Goal: Task Accomplishment & Management: Manage account settings

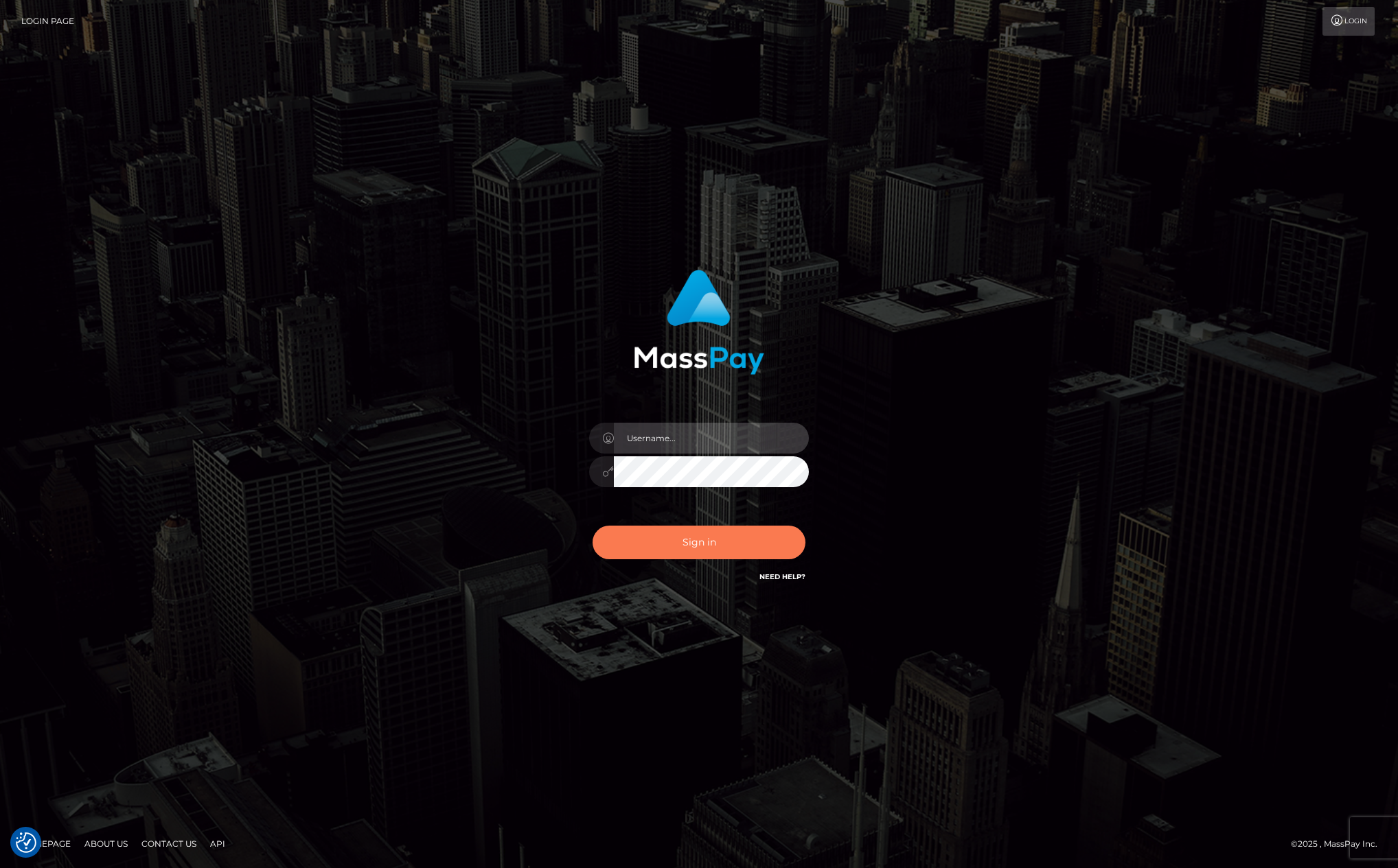
type input "kevin.club"
click at [682, 551] on button "Sign in" at bounding box center [699, 543] width 213 height 34
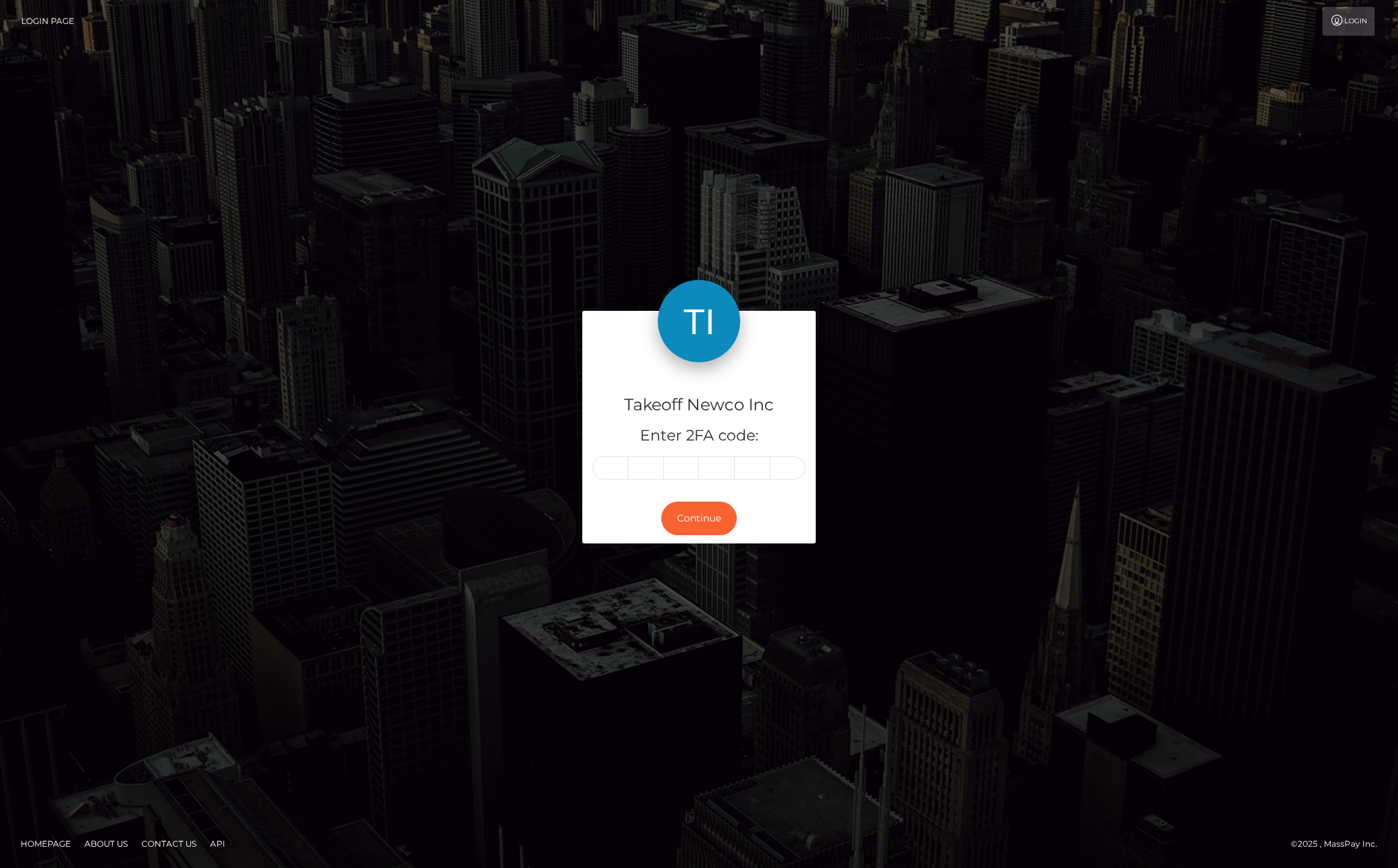
type input "7"
type input "8"
type input "7"
type input "0"
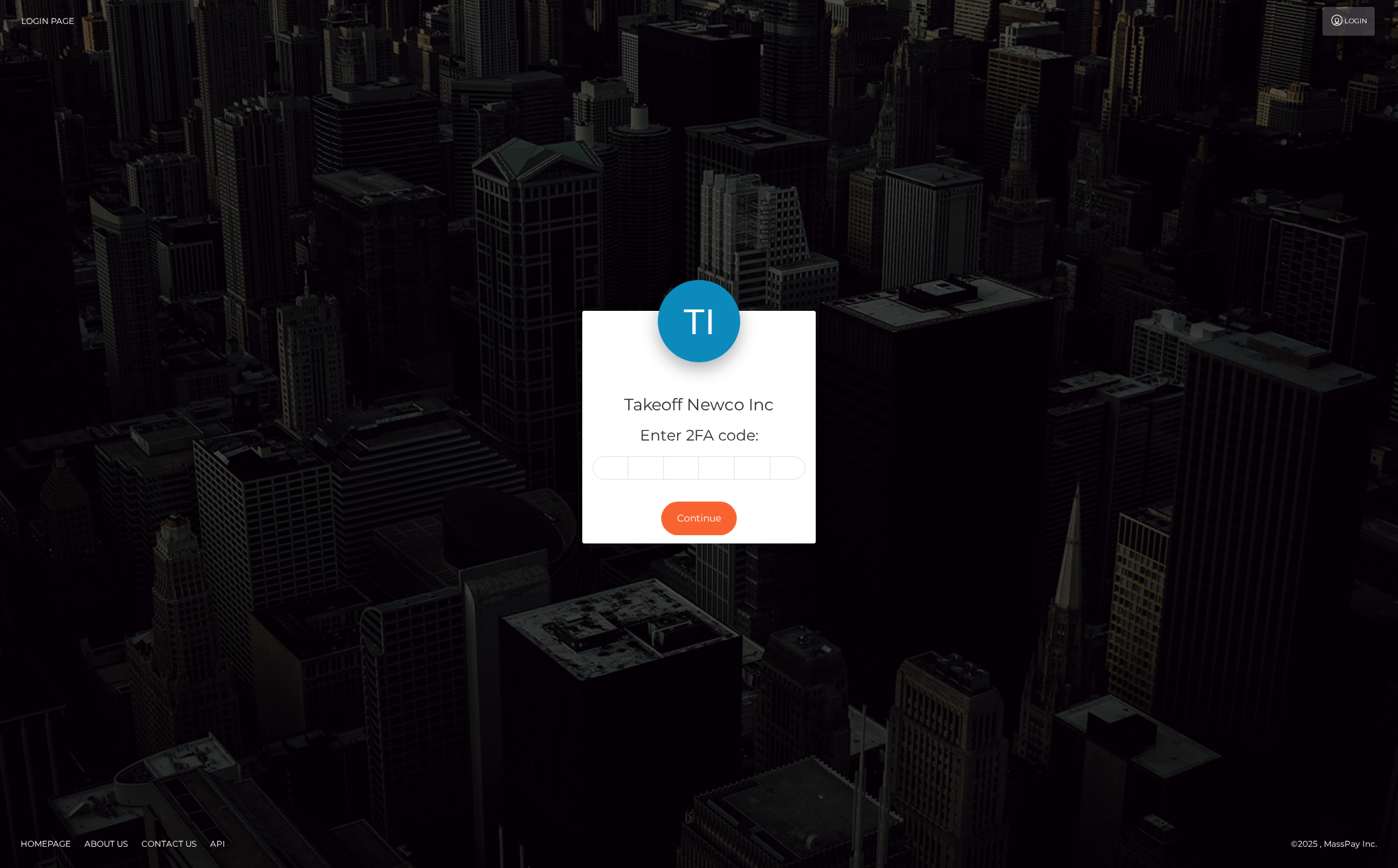
type input "4"
click at [709, 522] on button "Continue" at bounding box center [699, 519] width 75 height 34
